Goal: Task Accomplishment & Management: Use online tool/utility

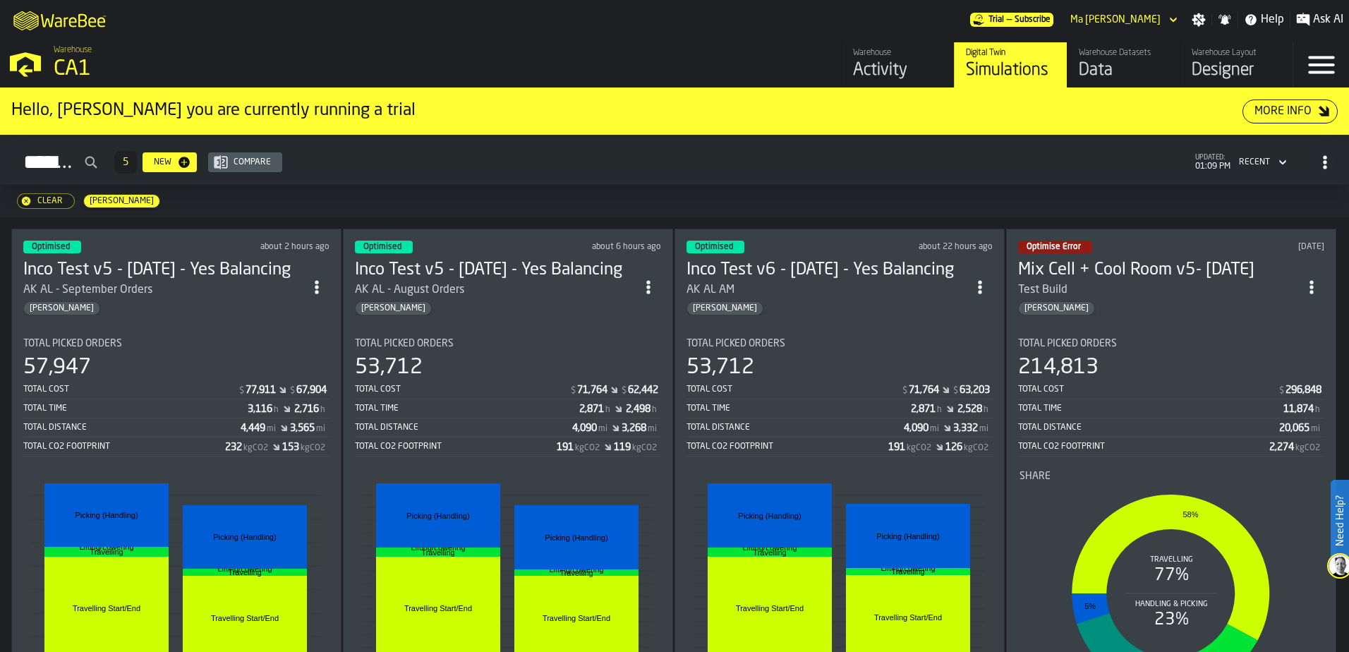
click at [780, 351] on div "Total Picked Orders 53,712 Total Cost $ 71,764 $ 63,203 Total Time 2,871 h 2,52…" at bounding box center [840, 397] width 306 height 119
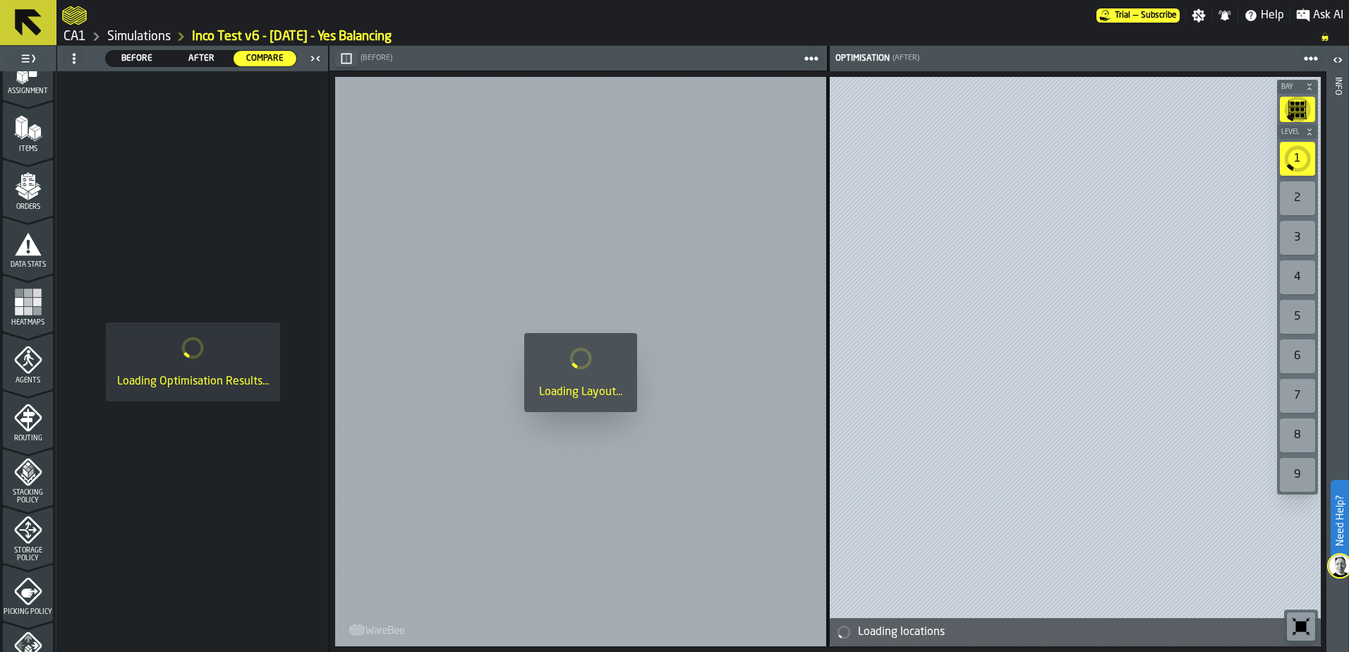
scroll to position [462, 0]
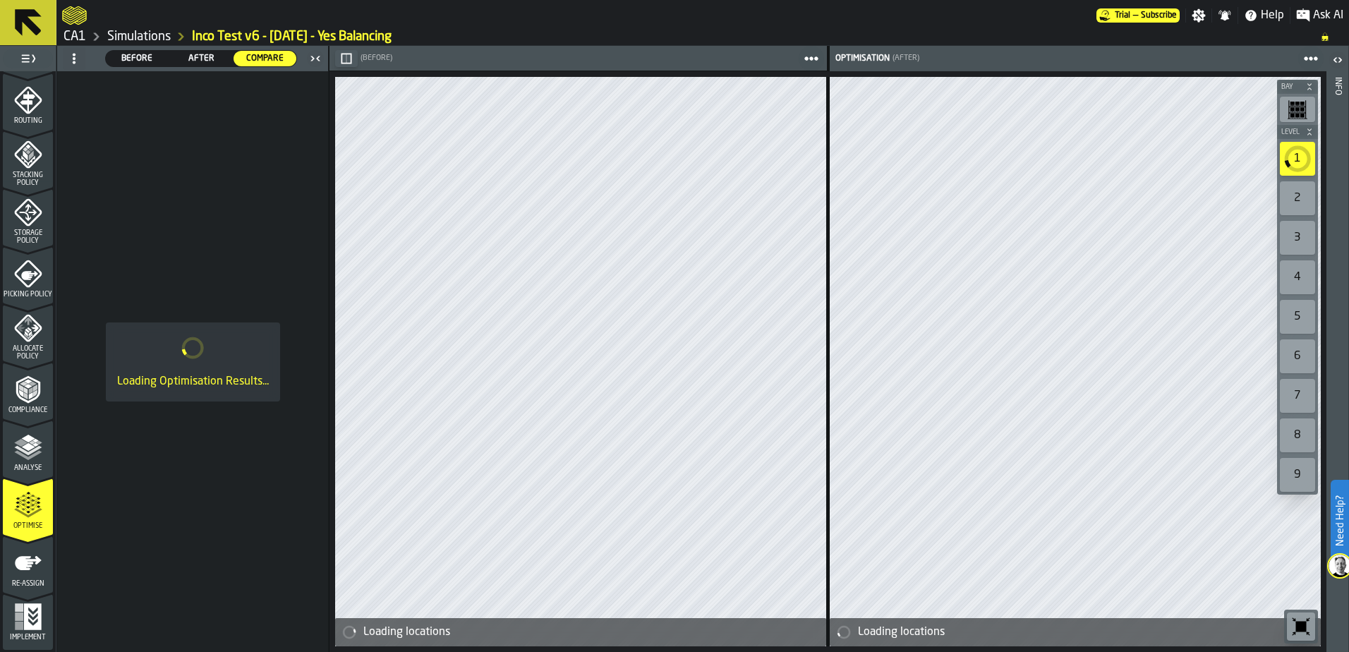
click at [32, 521] on div "Optimise" at bounding box center [28, 510] width 50 height 39
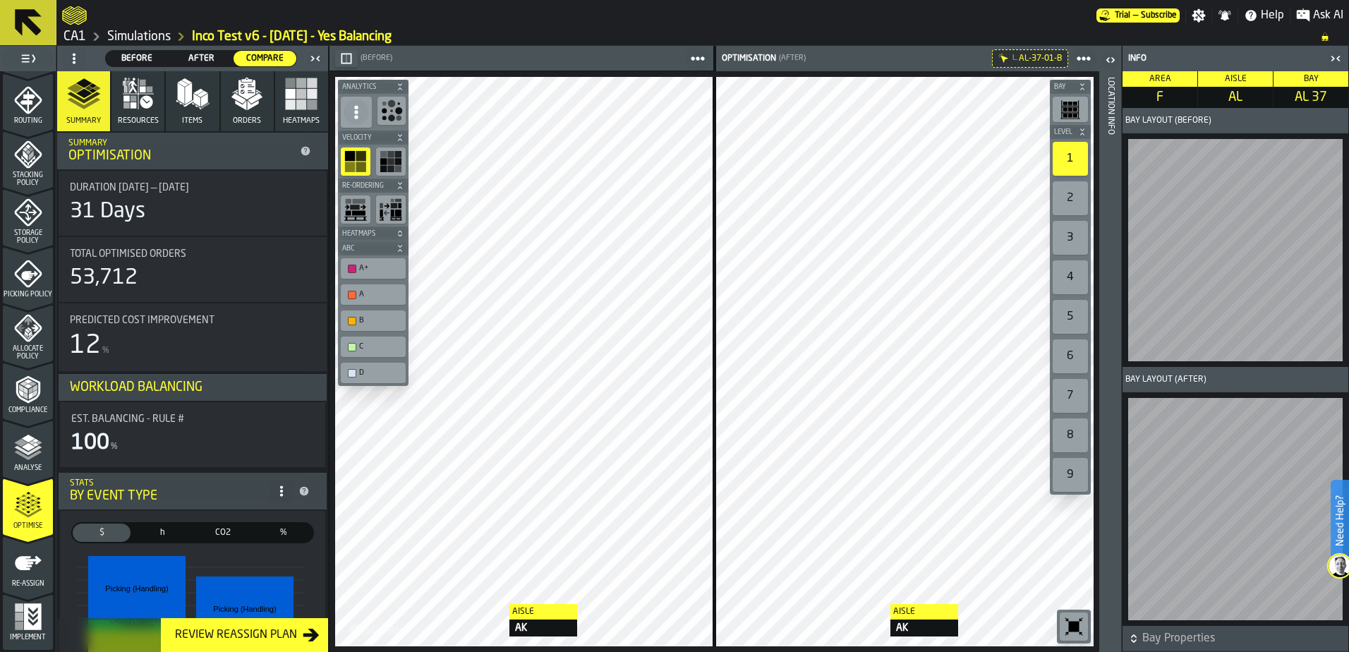
click at [770, 14] on div at bounding box center [579, 15] width 1035 height 25
click at [211, 56] on span "After" at bounding box center [202, 58] width 52 height 13
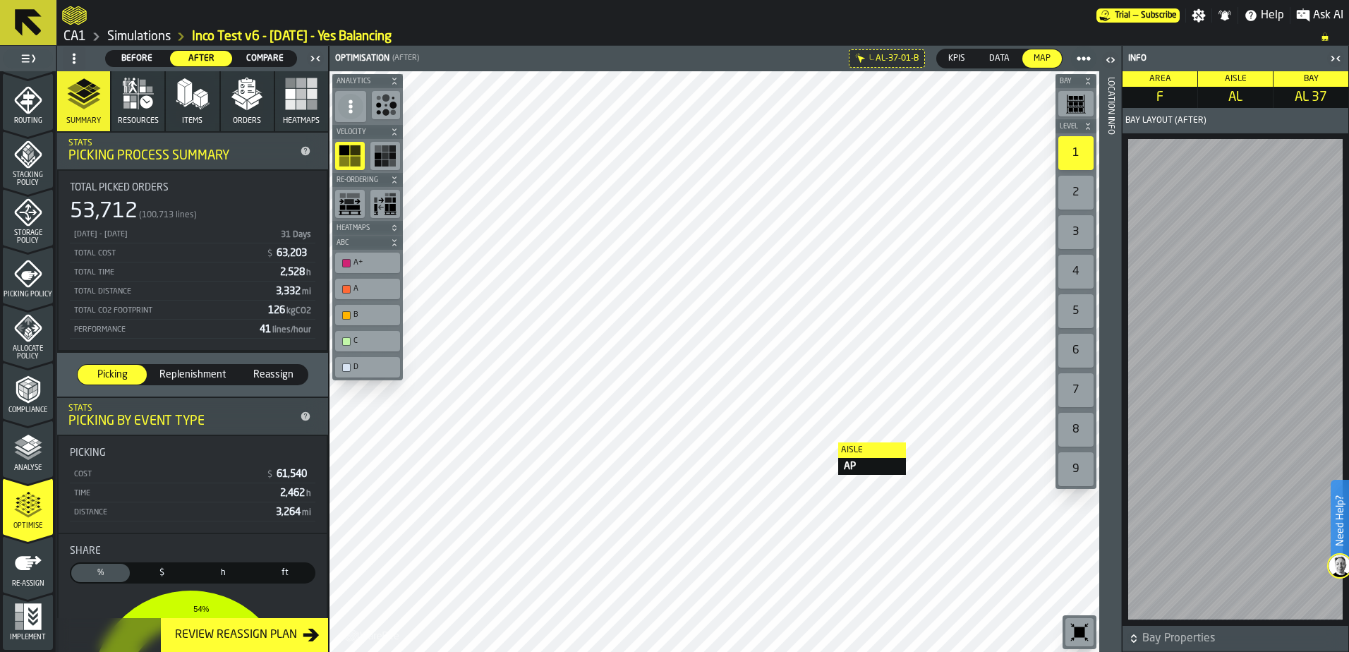
click at [824, 442] on div at bounding box center [715, 361] width 770 height 581
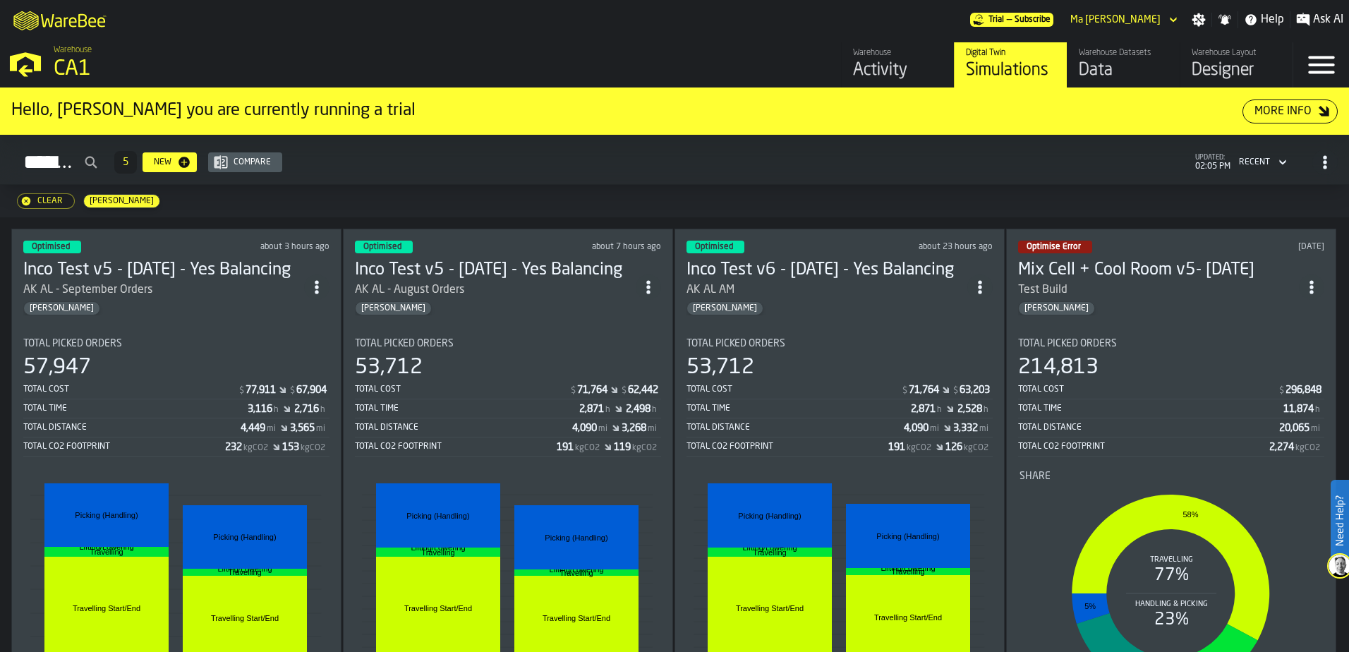
click at [459, 171] on div "Simulations 5 New Compare updated: 02:05 PM Recent" at bounding box center [674, 162] width 1327 height 32
click at [1148, 302] on div "[PERSON_NAME]" at bounding box center [1158, 308] width 281 height 14
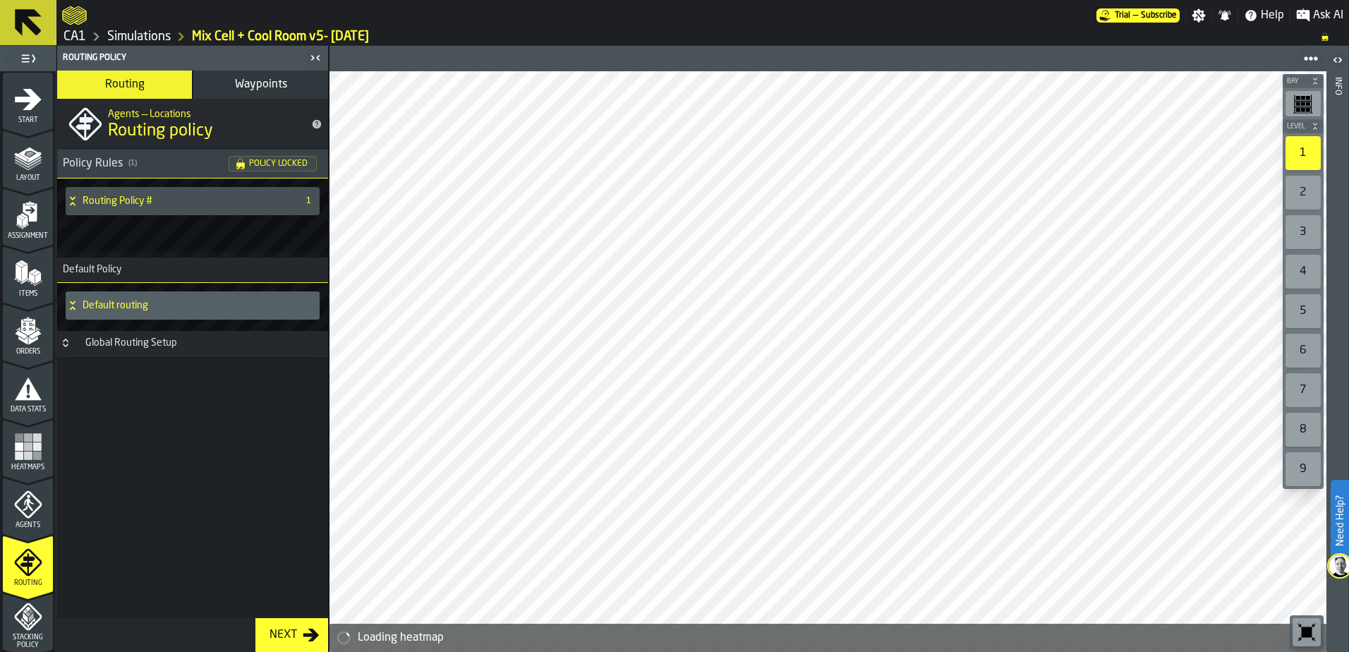
click at [158, 36] on link "Simulations" at bounding box center [139, 37] width 64 height 16
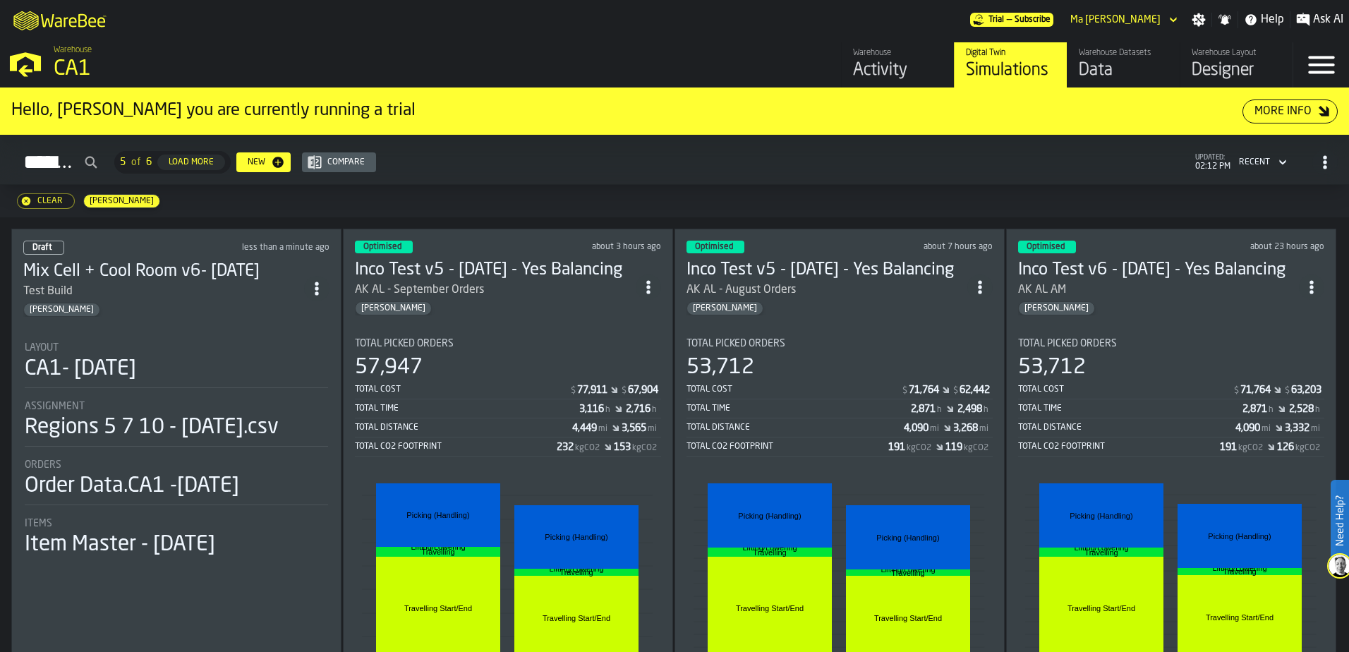
click at [598, 92] on div "Hello, [PERSON_NAME] you are currently running a trial More Info" at bounding box center [674, 111] width 1349 height 47
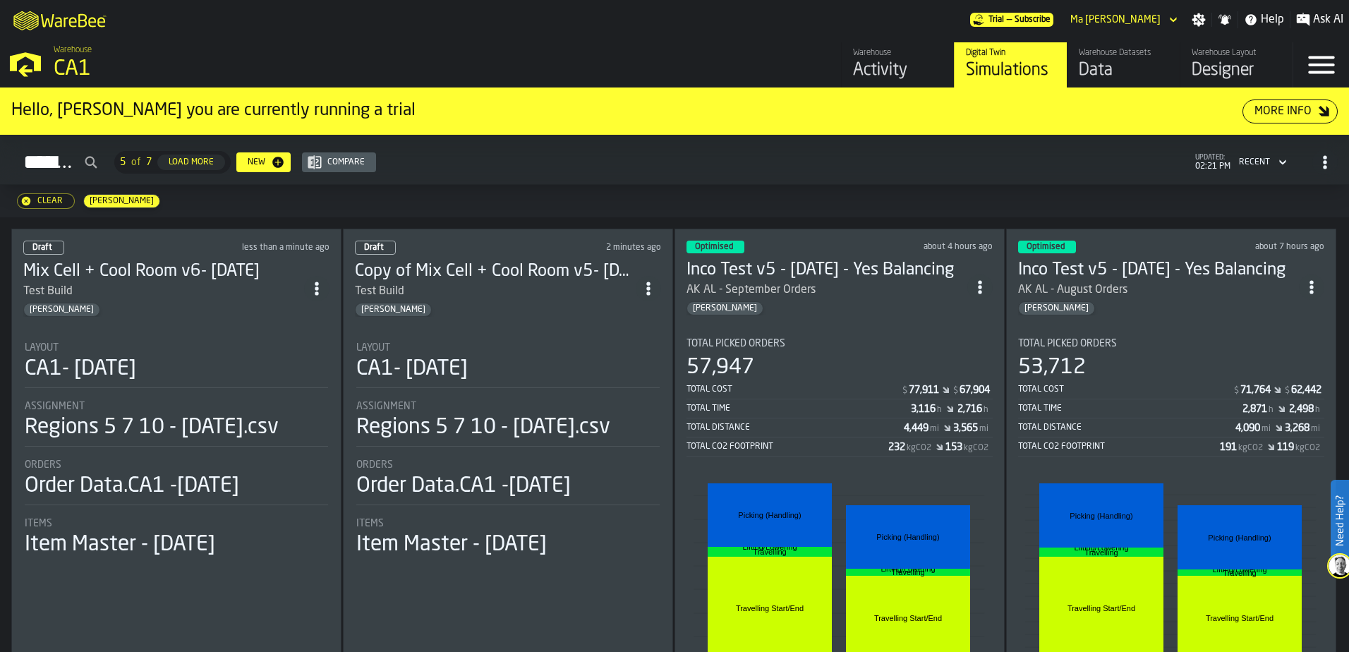
click at [25, 200] on icon "button-Clear" at bounding box center [26, 201] width 8 height 8
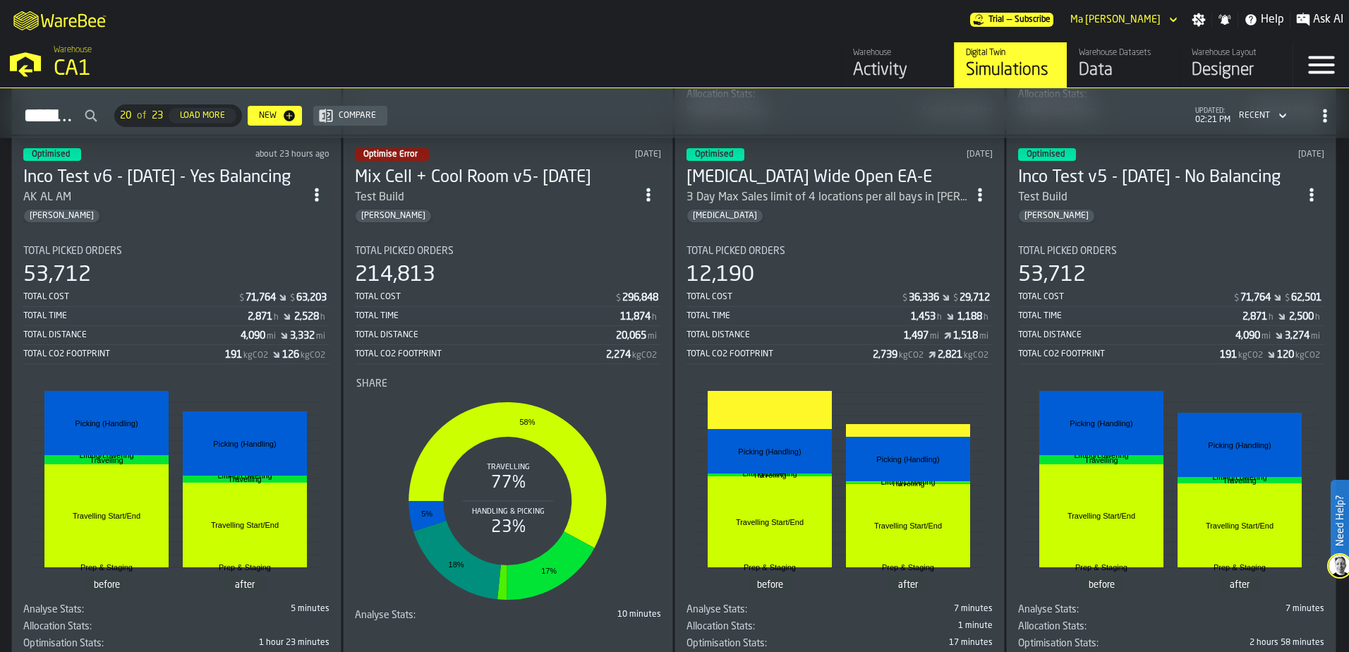
scroll to position [565, 0]
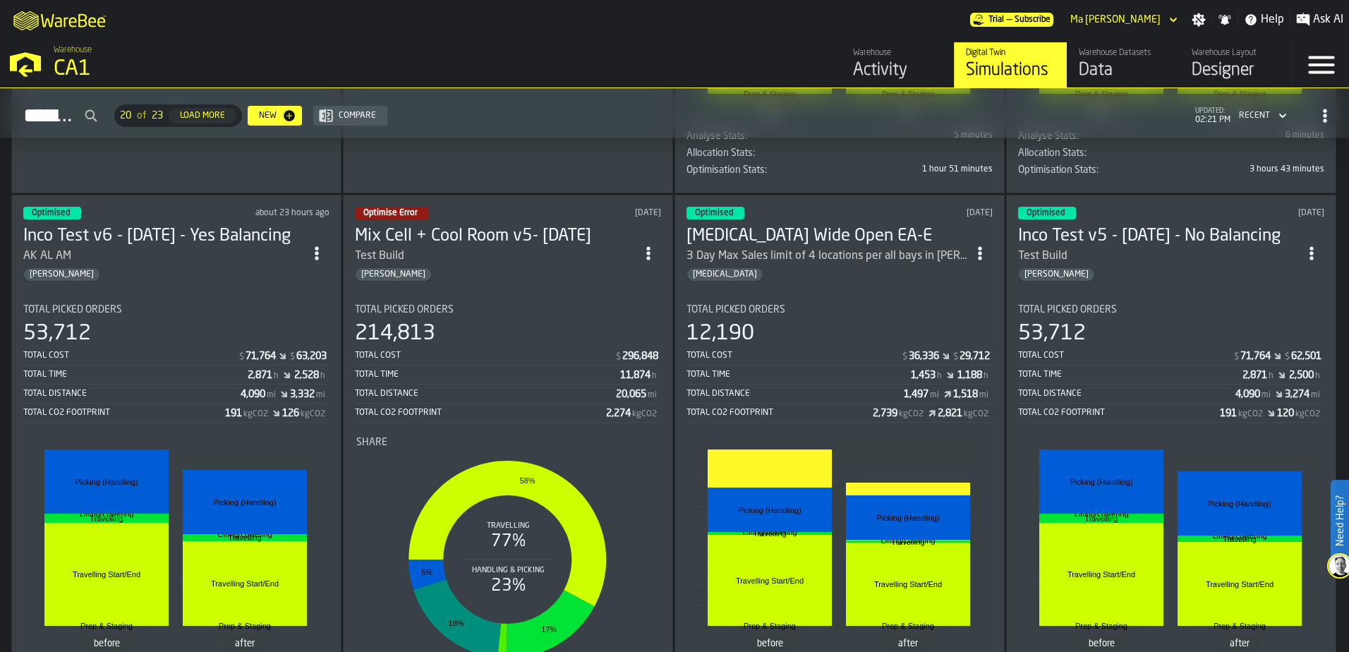
click at [519, 287] on div "Optimise Error [DATE] Mix Cell + Cool Room v5- [DATE] Test Build [PERSON_NAME] …" at bounding box center [508, 460] width 330 height 531
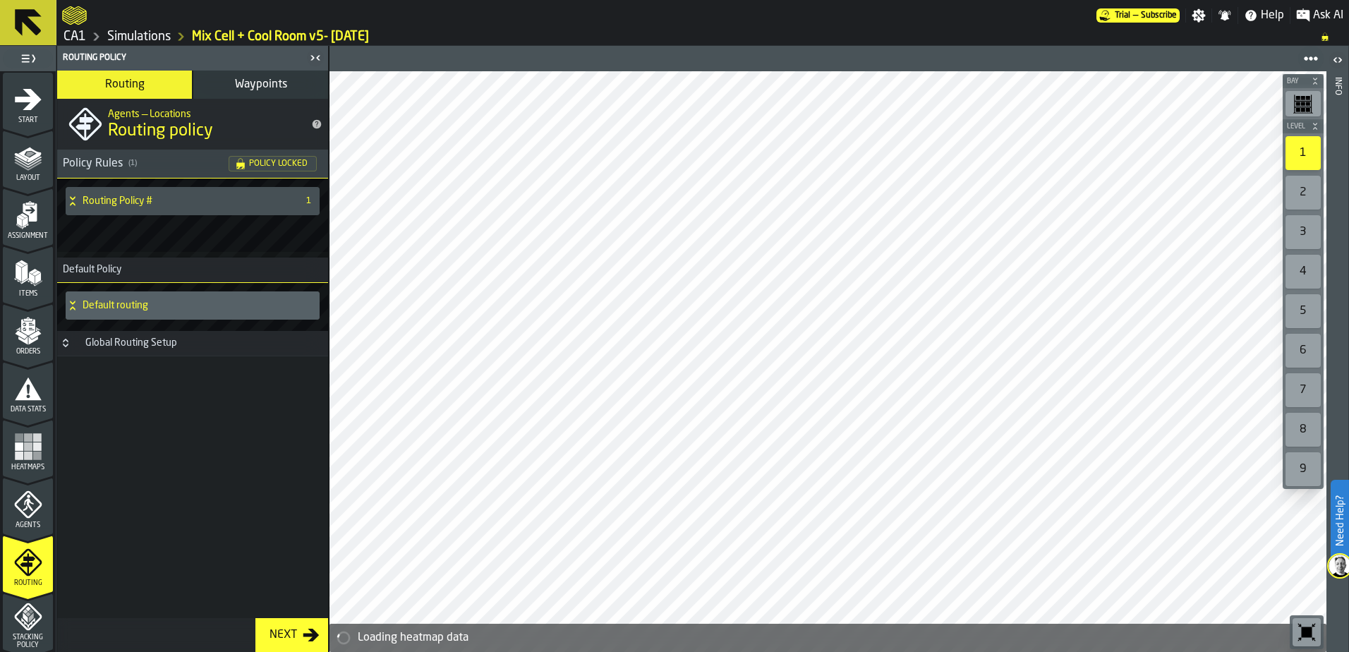
click at [25, 229] on div "Assignment" at bounding box center [28, 220] width 50 height 39
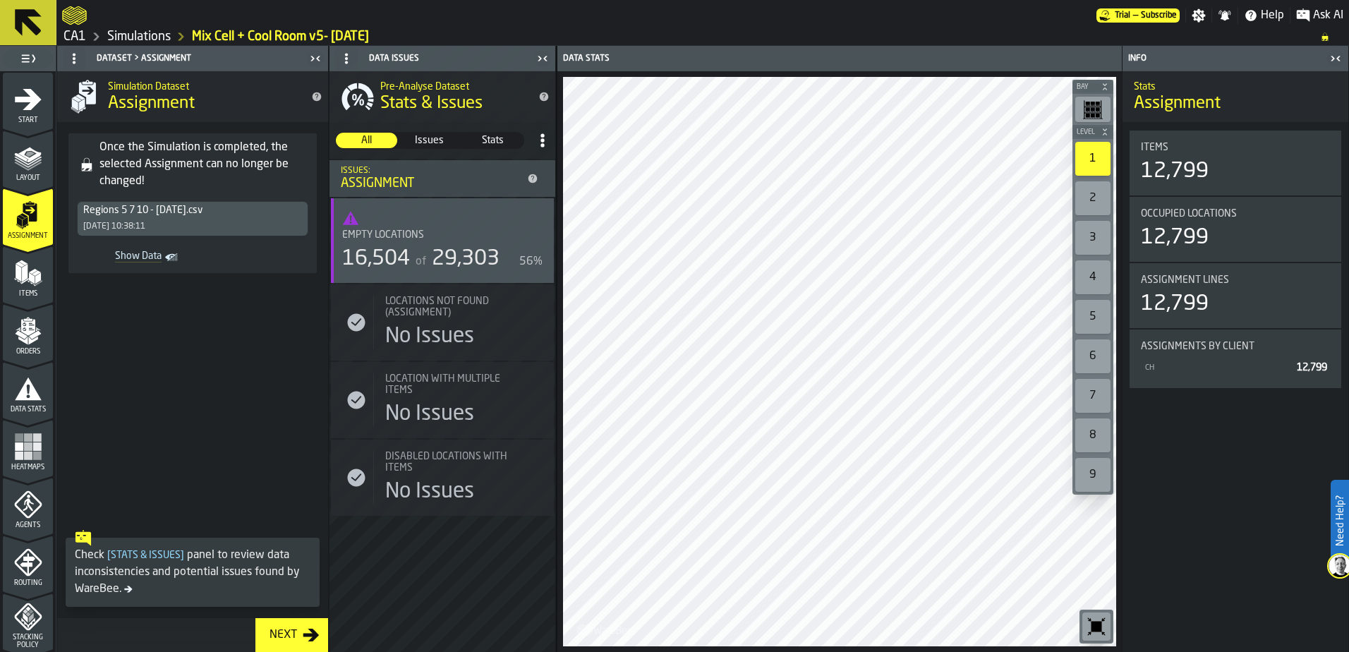
click at [174, 258] on icon "toggle-dataset-table-Show Data" at bounding box center [171, 258] width 14 height 14
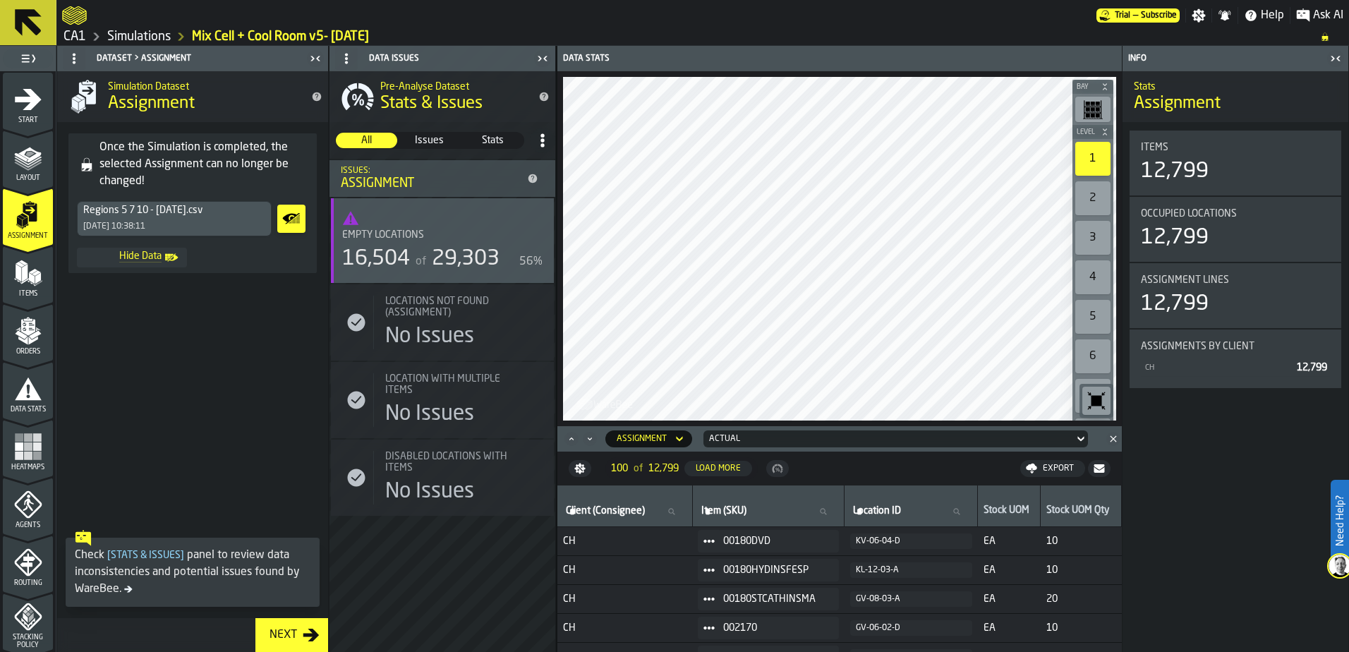
click at [16, 219] on polygon "menu Assignment" at bounding box center [19, 222] width 6 height 10
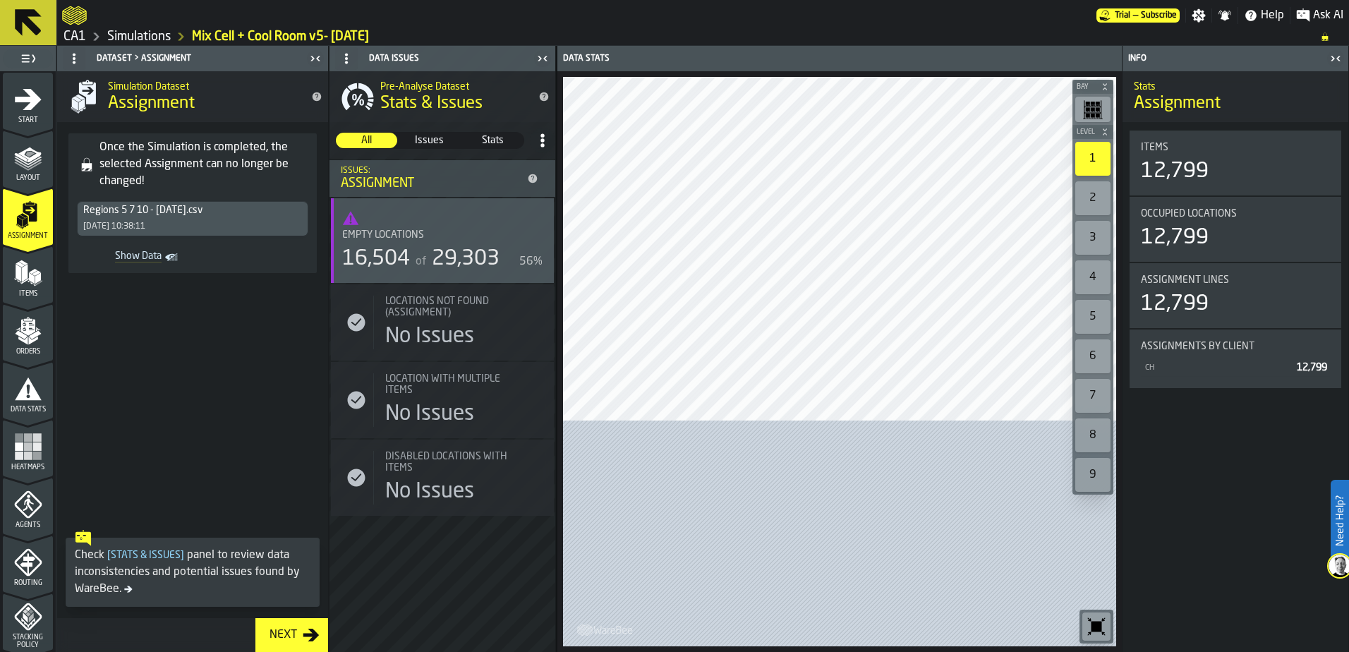
click at [16, 268] on polygon "menu Items" at bounding box center [19, 273] width 6 height 18
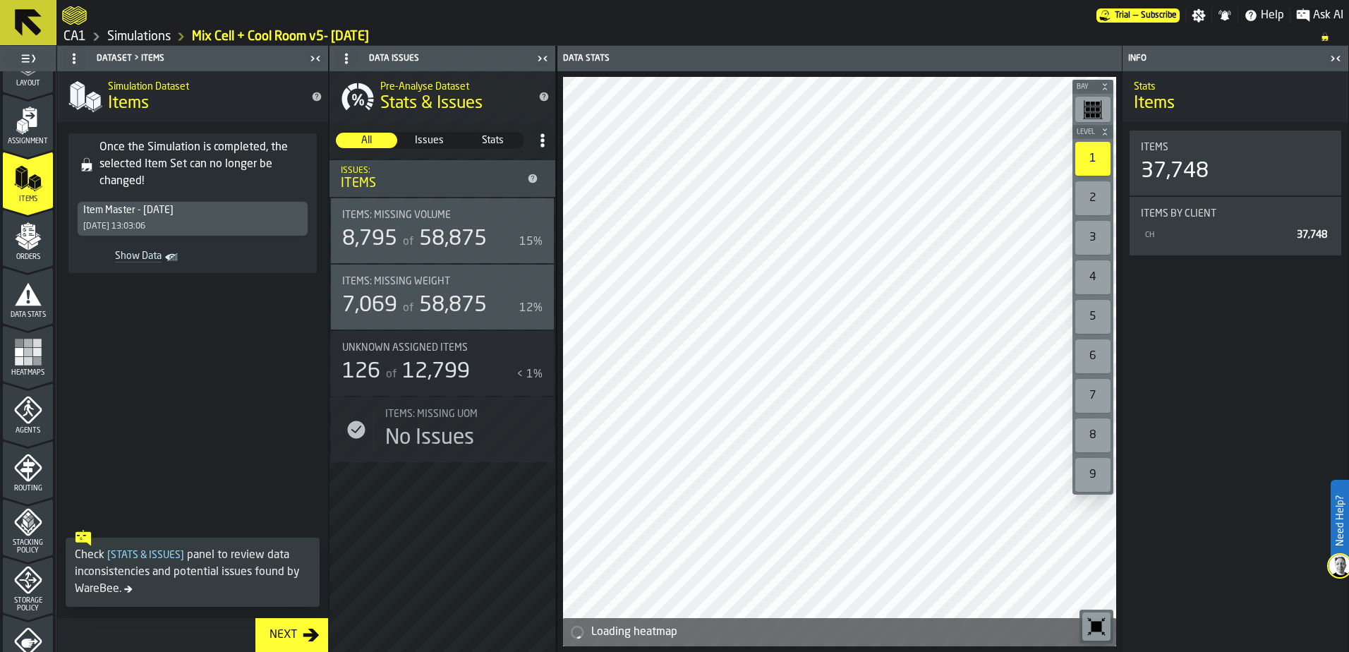
scroll to position [141, 0]
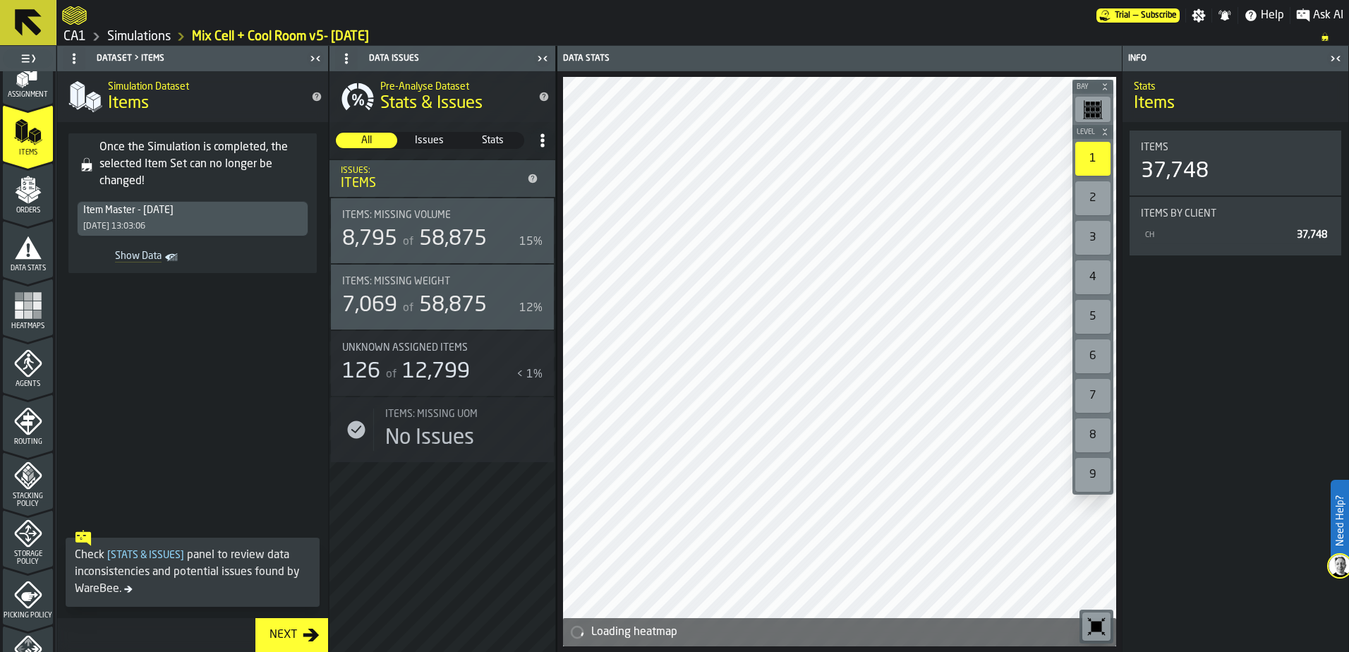
click at [30, 430] on icon "menu Routing" at bounding box center [28, 422] width 28 height 28
